Goal: Check status: Check status

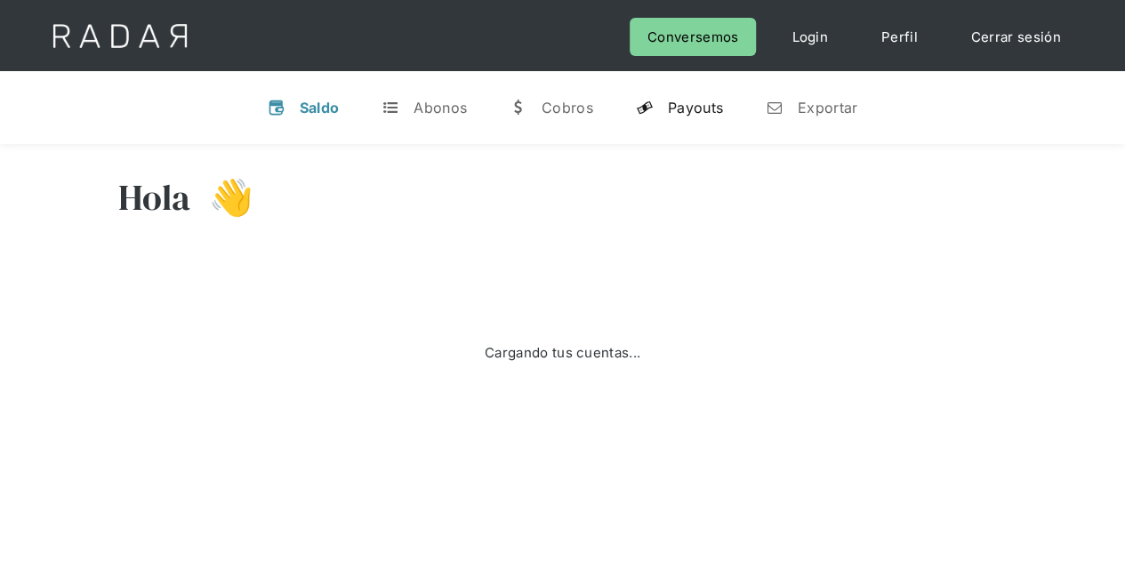
click at [688, 92] on link "y Payouts" at bounding box center [679, 107] width 116 height 46
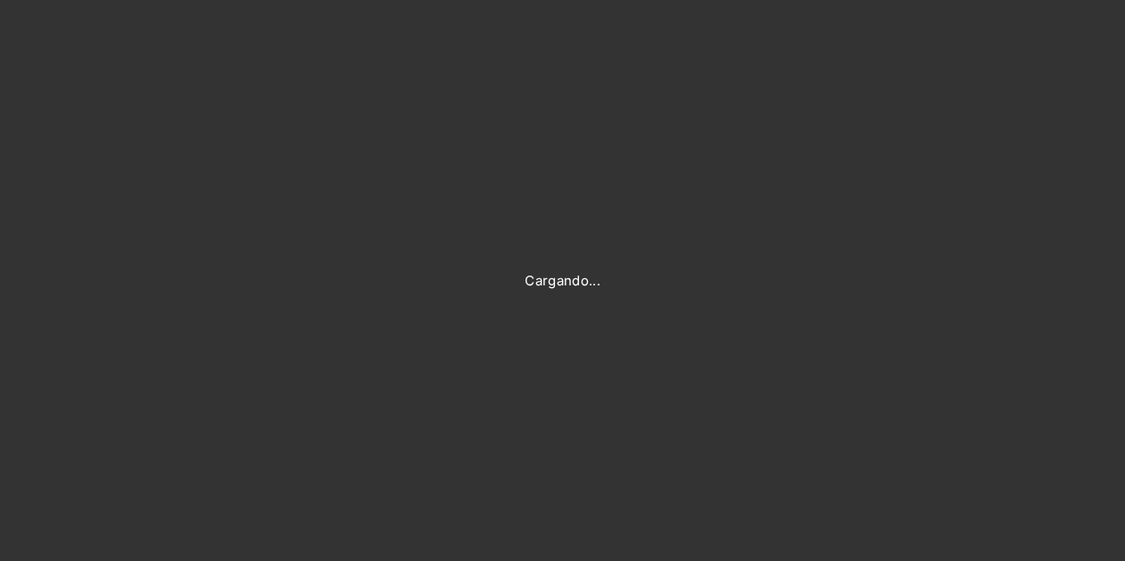
type input "Evans@prontopaga.com"
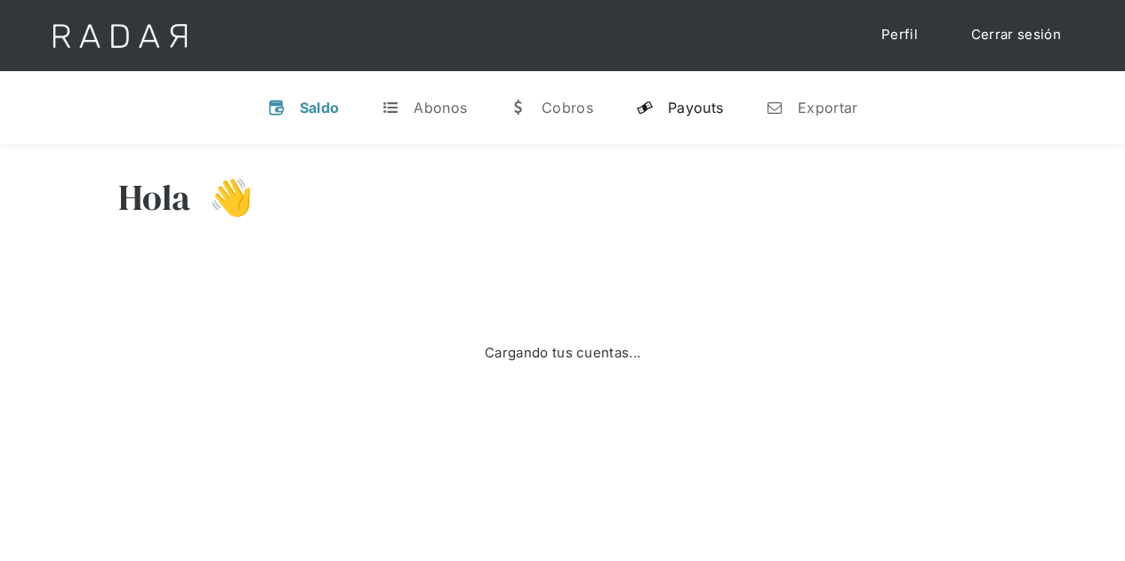
click at [690, 104] on div "Payouts" at bounding box center [695, 108] width 55 height 18
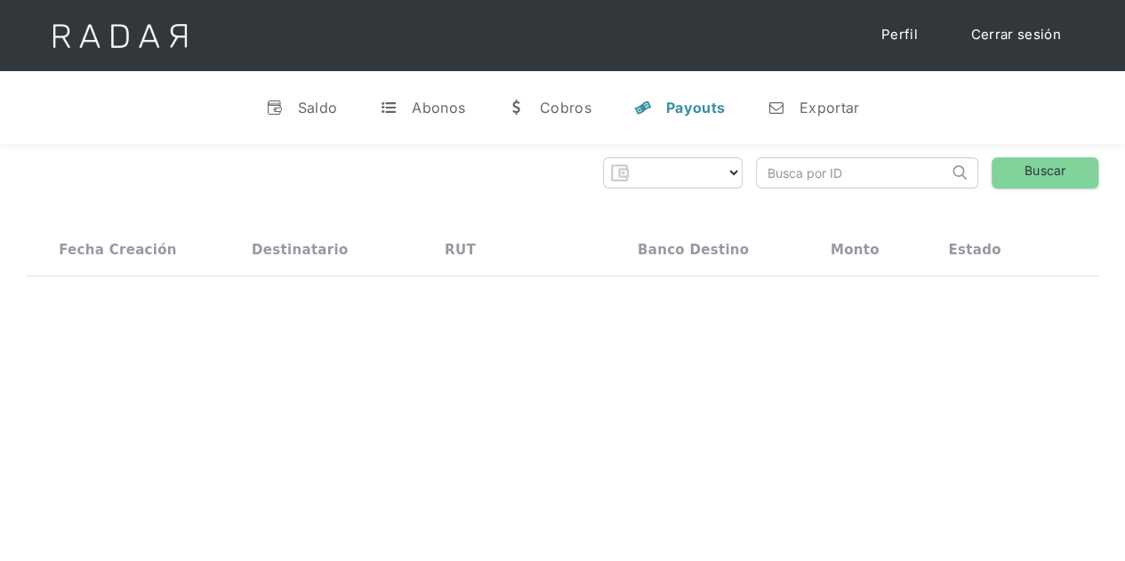
click at [786, 176] on input "search" at bounding box center [852, 172] width 191 height 29
paste input "830c5deb-c221-4b15-b5f2-763b7ec74e50"
type input "830c5deb-c221-4b15-b5f2-763b7ec74e50"
select select "prontopaga"
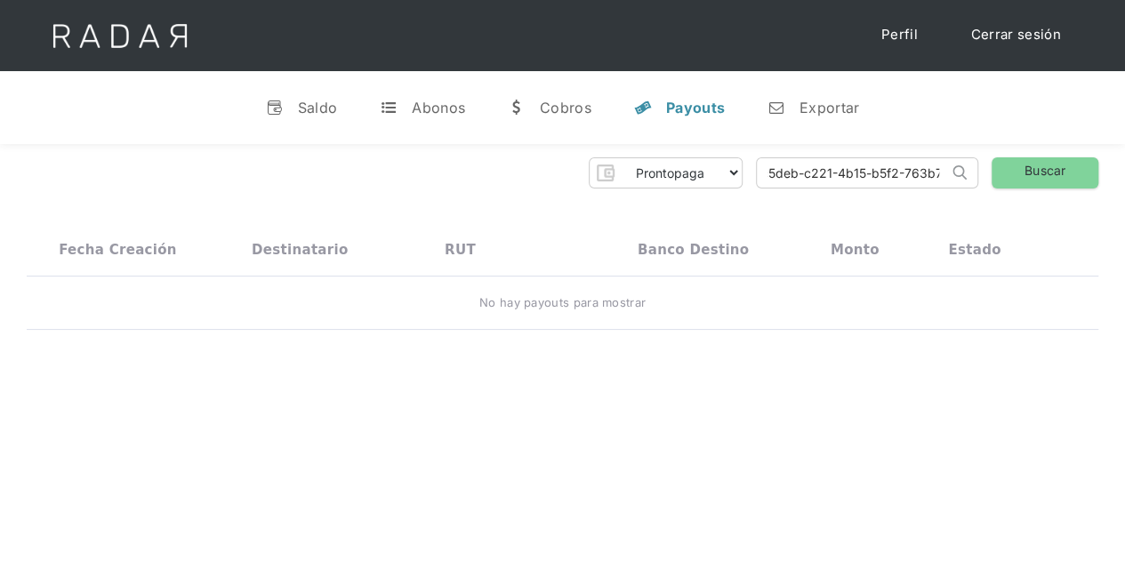
scroll to position [0, 80]
type input "830c5deb-c221-4b15-b5f2-763b7ec74e50"
click at [1051, 169] on link "Buscar" at bounding box center [1044, 172] width 107 height 31
